Goal: Task Accomplishment & Management: Manage account settings

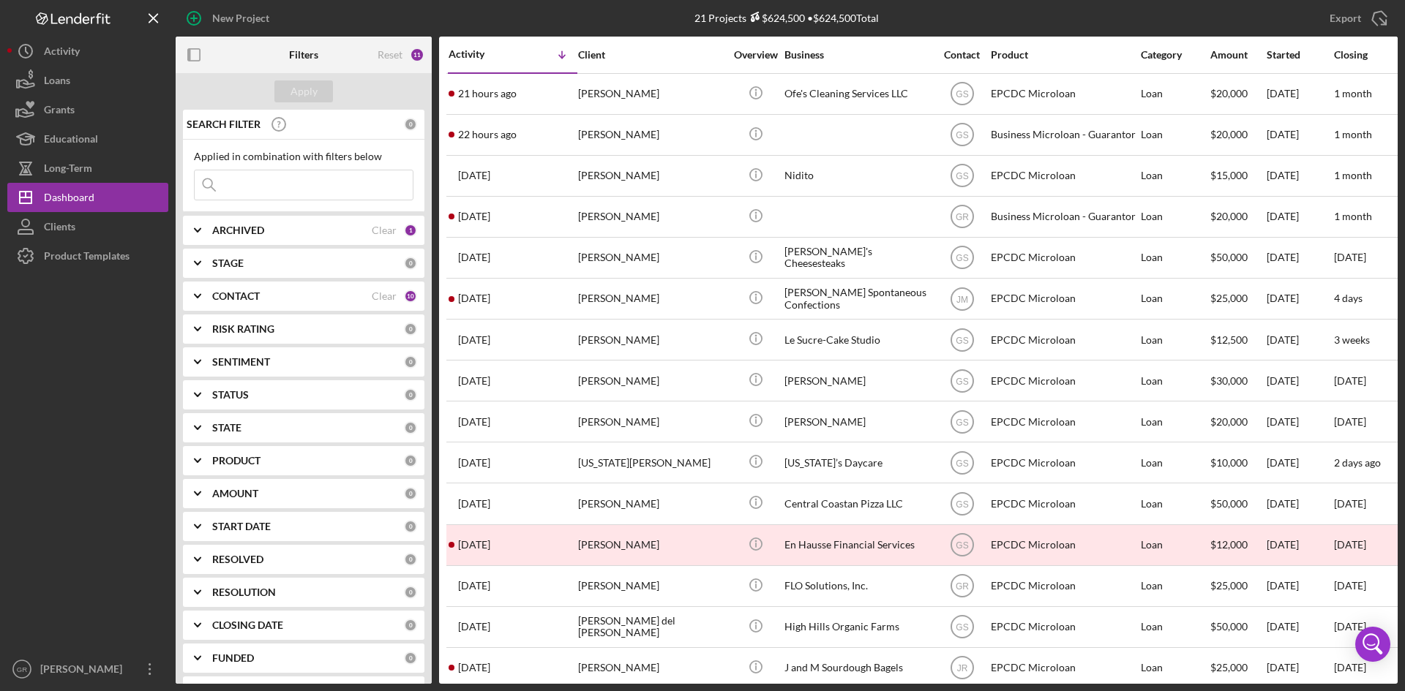
drag, startPoint x: 60, startPoint y: 680, endPoint x: 71, endPoint y: 639, distance: 41.7
click at [60, 679] on div "[PERSON_NAME]" at bounding box center [84, 671] width 95 height 33
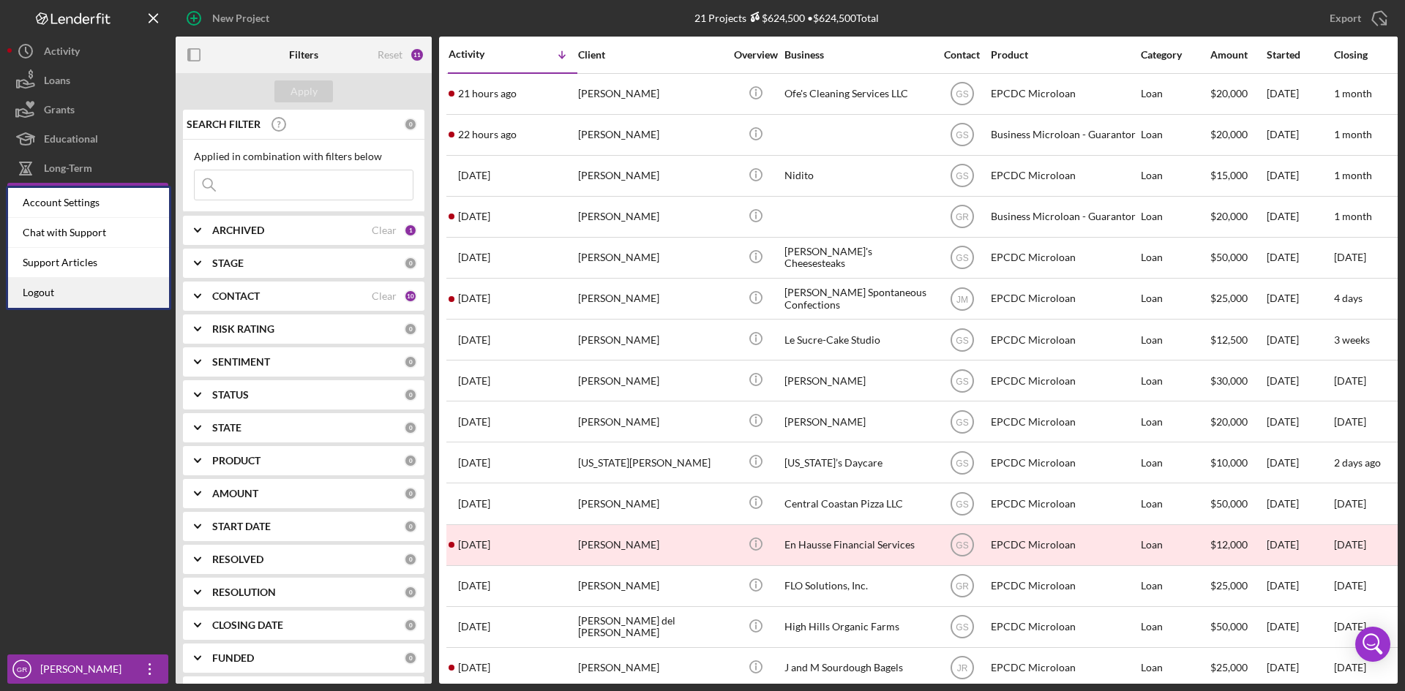
click at [64, 289] on link "Logout" at bounding box center [88, 293] width 161 height 30
